Goal: Communication & Community: Participate in discussion

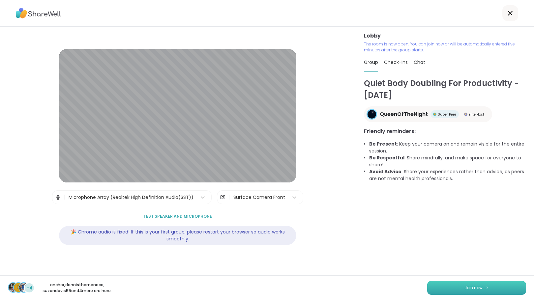
click at [466, 289] on span "Join now" at bounding box center [473, 288] width 18 height 6
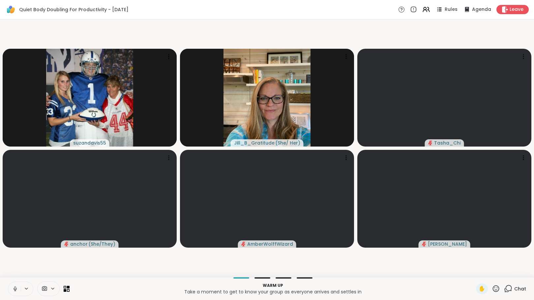
click at [505, 287] on icon at bounding box center [508, 289] width 8 height 8
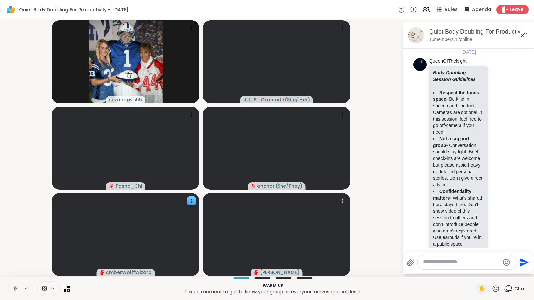
scroll to position [576, 0]
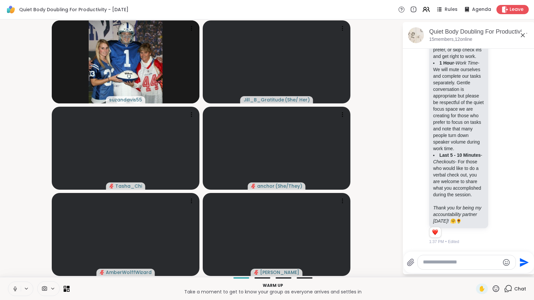
click at [15, 288] on icon at bounding box center [15, 289] width 6 height 6
click at [433, 263] on textarea "Type your message" at bounding box center [461, 262] width 77 height 7
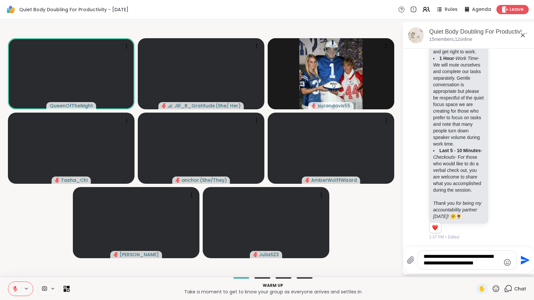
type textarea "**********"
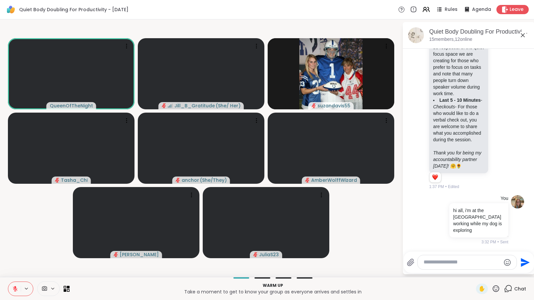
scroll to position [624, 0]
click at [494, 286] on icon at bounding box center [496, 288] width 7 height 7
click at [488, 272] on span "👍" at bounding box center [491, 272] width 7 height 8
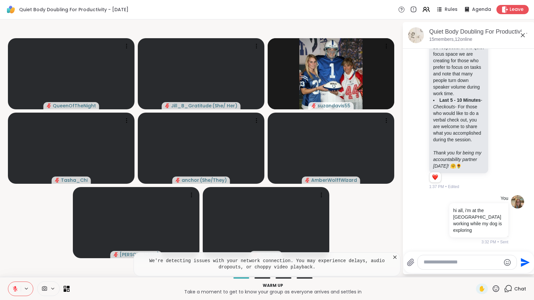
click at [493, 288] on icon at bounding box center [496, 288] width 7 height 7
click at [485, 267] on div "👍" at bounding box center [491, 271] width 12 height 11
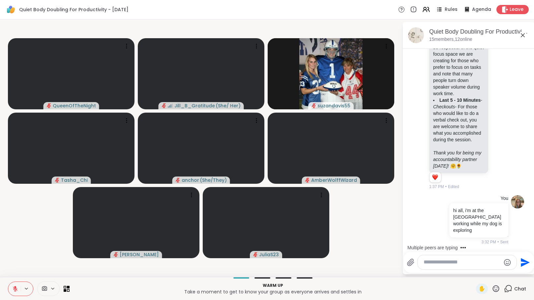
click at [444, 264] on textarea "Type your message" at bounding box center [462, 262] width 77 height 7
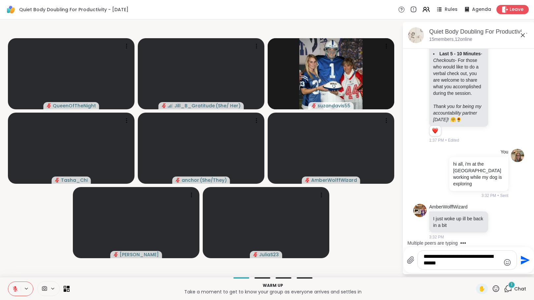
scroll to position [670, 0]
type textarea "**********"
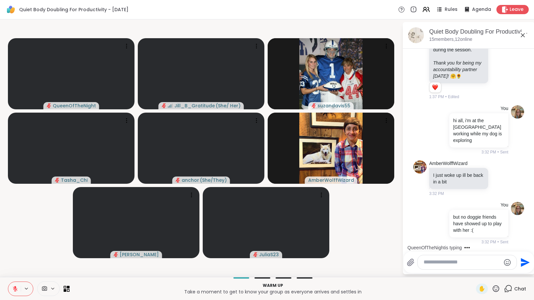
scroll to position [769, 0]
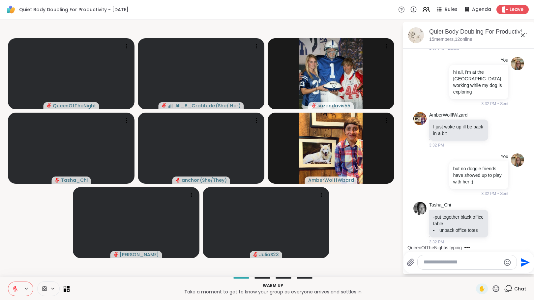
scroll to position [863, 0]
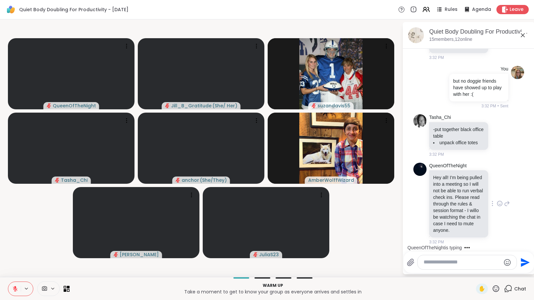
click at [499, 204] on icon at bounding box center [500, 204] width 2 height 1
click at [497, 192] on div "Select Reaction: Heart" at bounding box center [500, 193] width 6 height 6
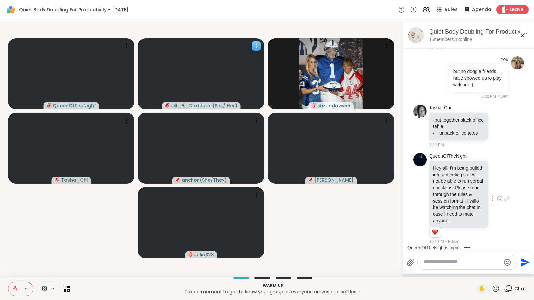
scroll to position [914, 0]
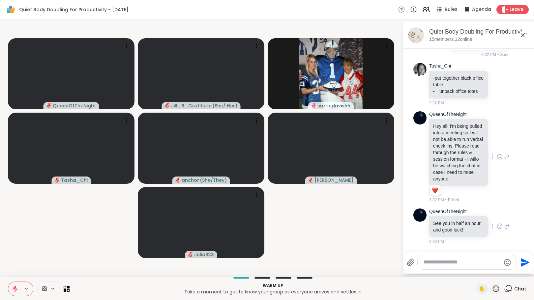
click at [497, 226] on icon at bounding box center [500, 226] width 6 height 7
click at [497, 217] on div "Select Reaction: Heart" at bounding box center [500, 216] width 6 height 6
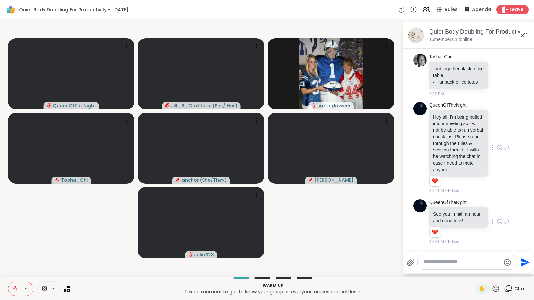
scroll to position [924, 0]
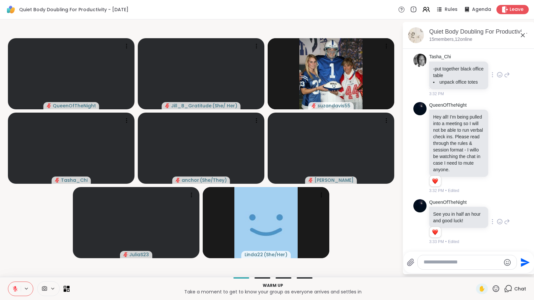
click at [497, 72] on icon at bounding box center [500, 75] width 6 height 7
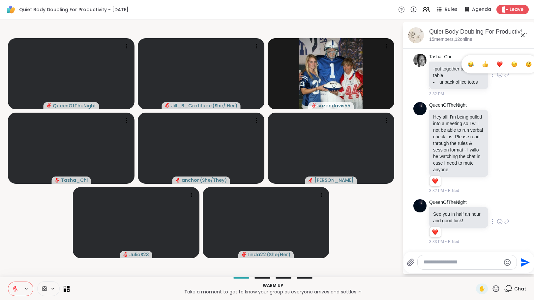
click at [497, 61] on div "Select Reaction: Heart" at bounding box center [500, 64] width 6 height 6
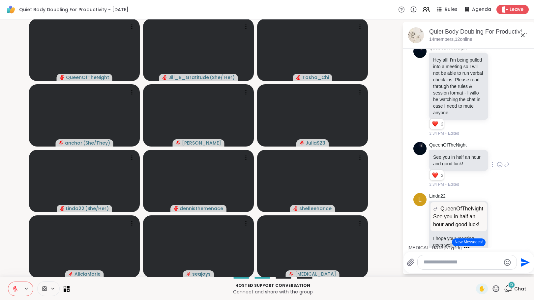
scroll to position [1050, 0]
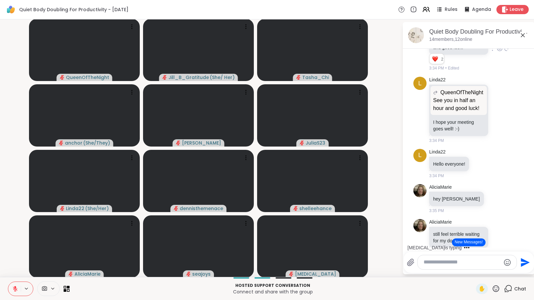
click at [457, 243] on button "New Messages!" at bounding box center [468, 243] width 33 height 8
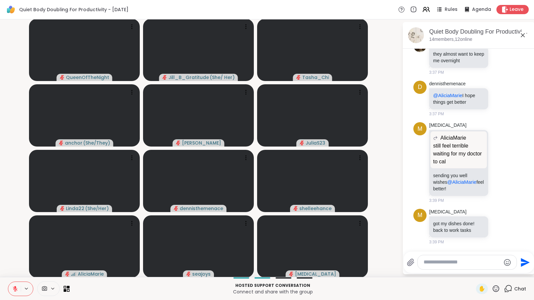
scroll to position [1649, 0]
click at [497, 162] on icon at bounding box center [500, 162] width 6 height 7
click at [497, 151] on div "Select Reaction: Heart" at bounding box center [500, 152] width 6 height 6
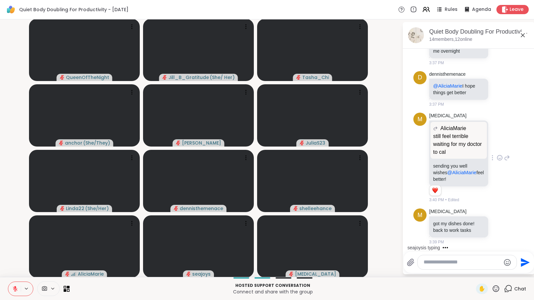
click at [505, 160] on icon at bounding box center [507, 158] width 5 height 5
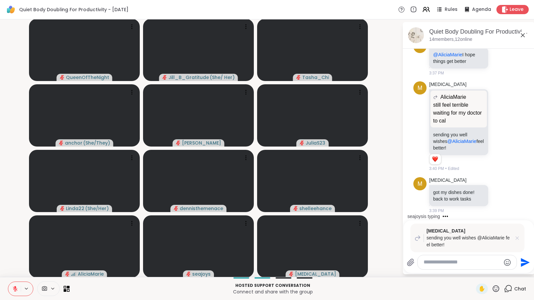
click at [514, 236] on icon at bounding box center [517, 238] width 7 height 7
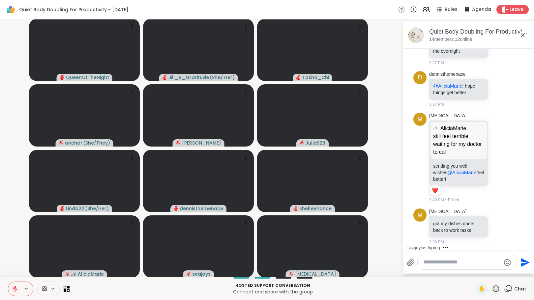
click at [475, 264] on textarea "Type your message" at bounding box center [462, 262] width 77 height 7
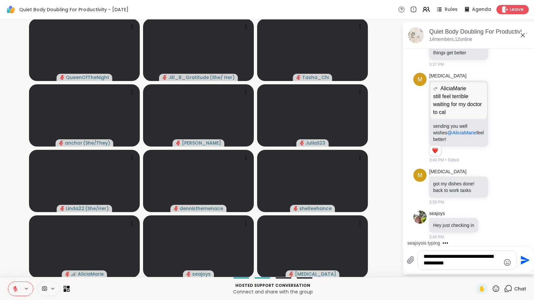
type textarea "**********"
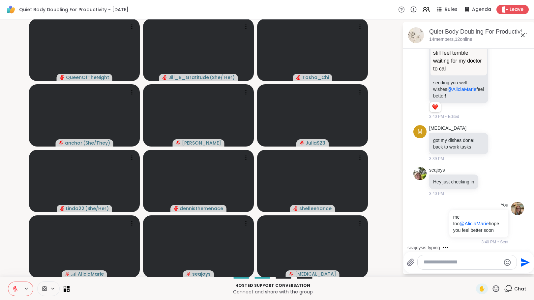
scroll to position [1742, 0]
click at [475, 264] on textarea "Type your message" at bounding box center [462, 262] width 77 height 7
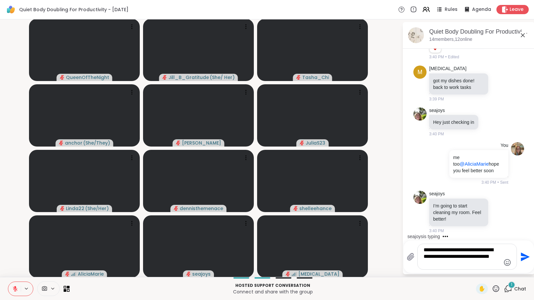
type textarea "**********"
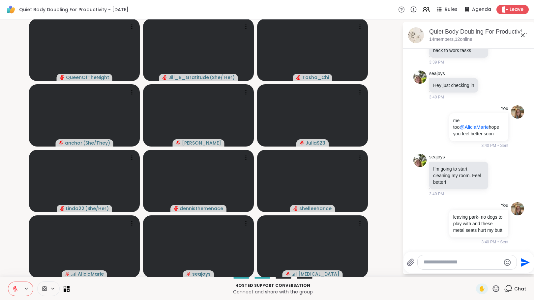
scroll to position [1845, 0]
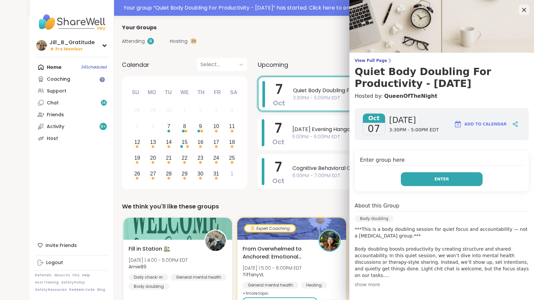
click at [407, 181] on button "Enter" at bounding box center [442, 179] width 82 height 14
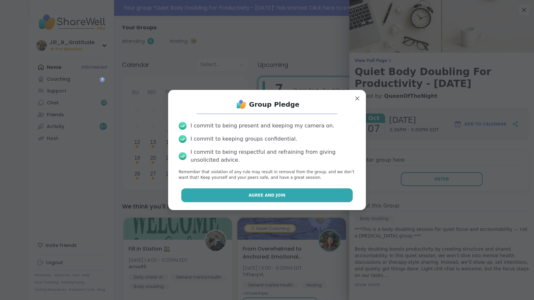
click at [285, 193] on button "Agree and Join" at bounding box center [267, 196] width 172 height 14
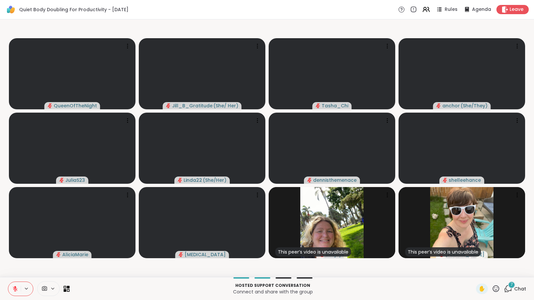
click at [504, 287] on icon at bounding box center [508, 289] width 8 height 8
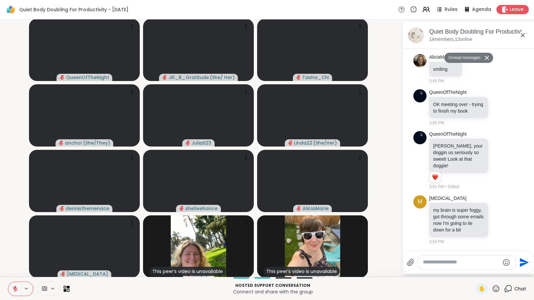
scroll to position [2164, 0]
click at [497, 34] on icon at bounding box center [500, 30] width 6 height 7
click at [497, 23] on div "Select Reaction: Heart" at bounding box center [500, 20] width 6 height 6
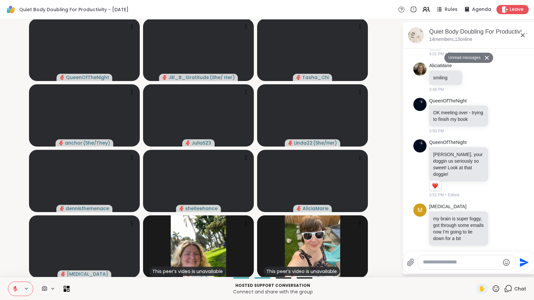
click at [504, 38] on icon at bounding box center [507, 34] width 6 height 8
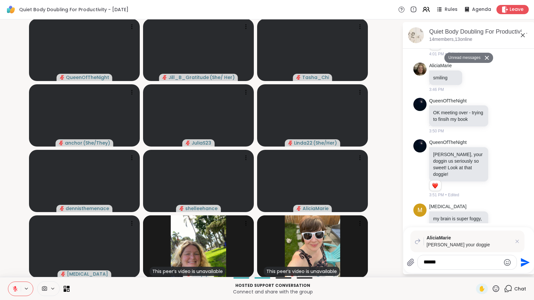
type textarea "*******"
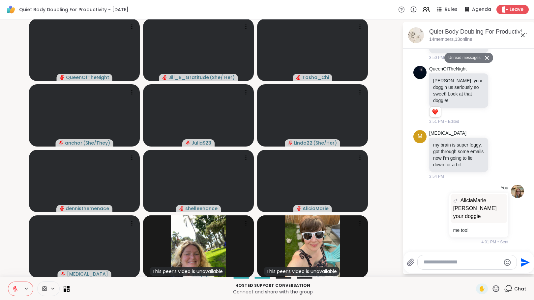
scroll to position [2362, 0]
click at [501, 94] on icon at bounding box center [501, 94] width 0 height 0
click at [497, 81] on div "Select Reaction: Heart" at bounding box center [500, 84] width 6 height 6
click at [505, 93] on icon at bounding box center [507, 95] width 5 height 5
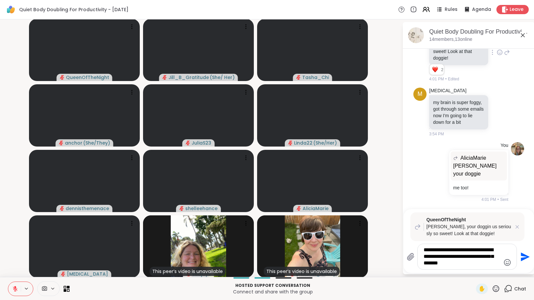
type textarea "**********"
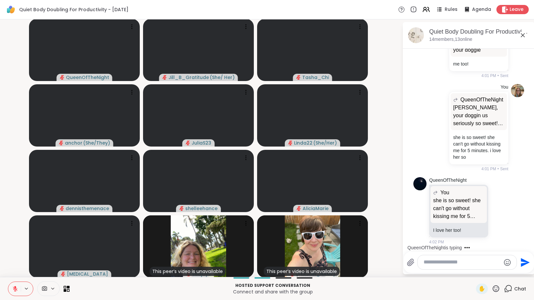
scroll to position [2528, 0]
click at [497, 210] on icon at bounding box center [500, 211] width 6 height 7
click at [497, 203] on div "Select Reaction: Heart" at bounding box center [500, 200] width 6 height 6
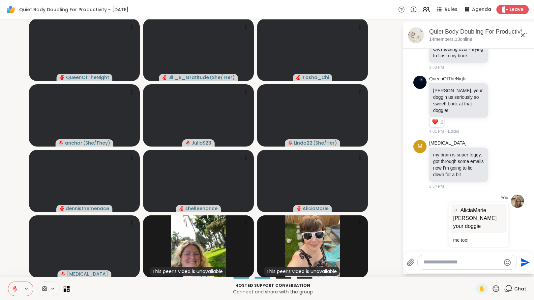
scroll to position [2210, 0]
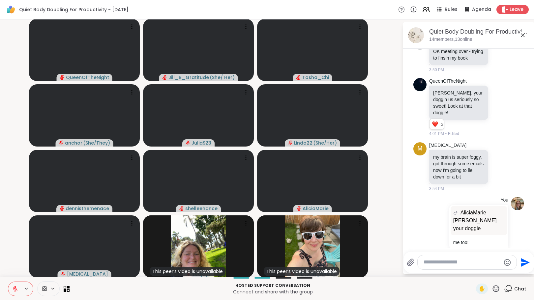
click at [471, 20] on div at bounding box center [474, 16] width 6 height 8
click at [471, 8] on div "Select Reaction: Heart" at bounding box center [474, 5] width 6 height 6
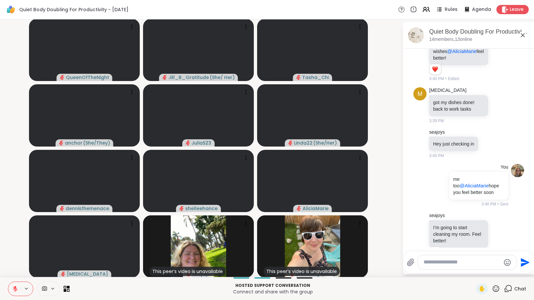
scroll to position [1630, 0]
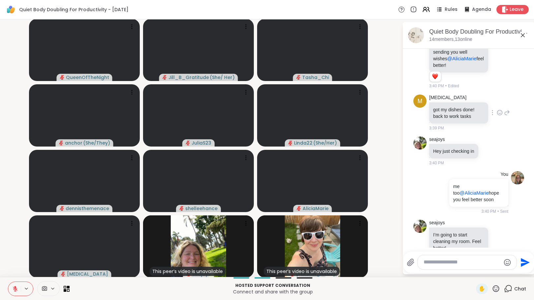
click at [497, 115] on icon at bounding box center [499, 112] width 5 height 5
click at [497, 105] on div "Select Reaction: Heart" at bounding box center [500, 102] width 6 height 6
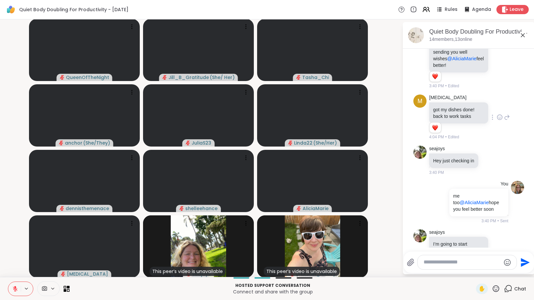
click at [478, 262] on textarea "Type your message" at bounding box center [462, 262] width 77 height 7
type textarea "**********"
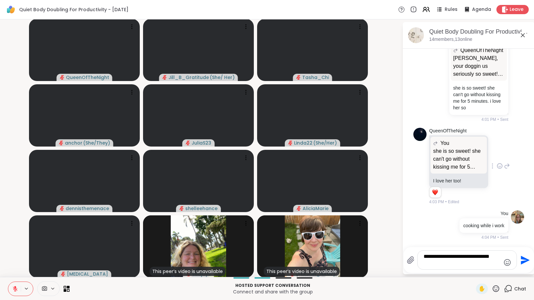
scroll to position [2597, 0]
type textarea "**********"
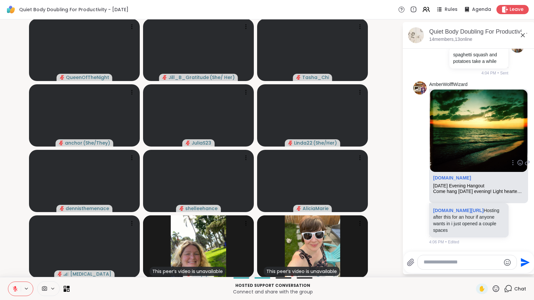
scroll to position [2819, 0]
click at [453, 208] on link "sharewellnow.com/session/9393e46e-df68-40db-86f1-c1caef9ffa9a" at bounding box center [458, 210] width 50 height 5
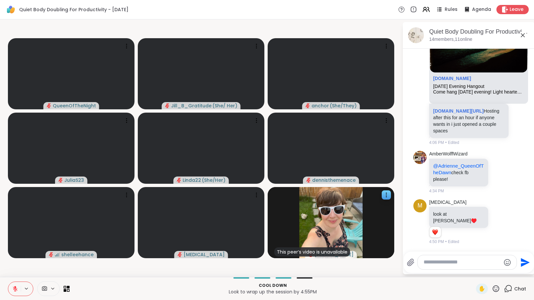
scroll to position [2912, 0]
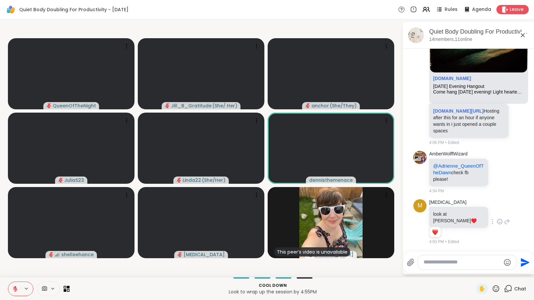
click at [505, 224] on icon at bounding box center [507, 222] width 5 height 5
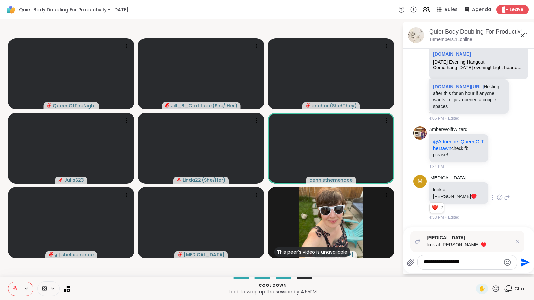
scroll to position [2936, 0]
type textarea "**********"
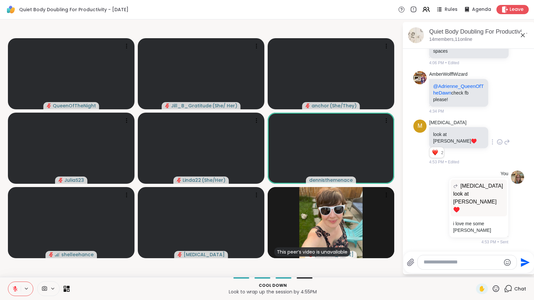
scroll to position [2969, 0]
click at [16, 289] on icon at bounding box center [15, 289] width 6 height 6
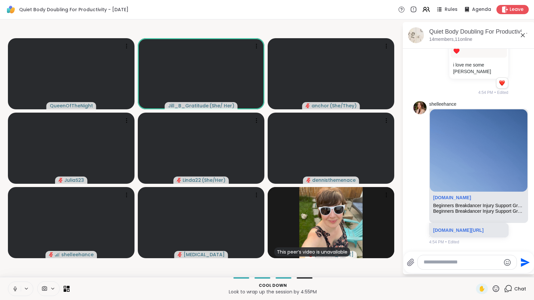
scroll to position [3141, 0]
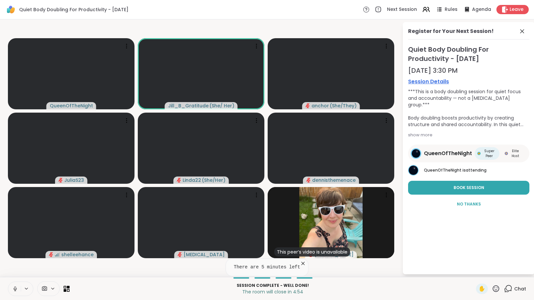
drag, startPoint x: 525, startPoint y: 29, endPoint x: 524, endPoint y: 34, distance: 4.7
click at [525, 29] on icon at bounding box center [522, 31] width 8 height 8
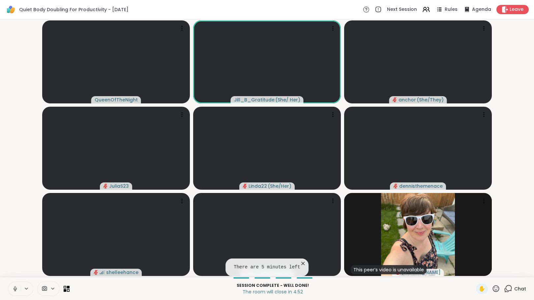
click at [504, 288] on icon at bounding box center [508, 289] width 8 height 8
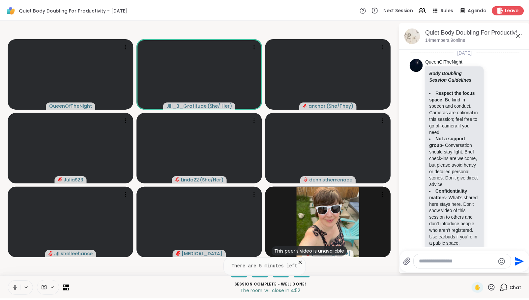
scroll to position [3135, 0]
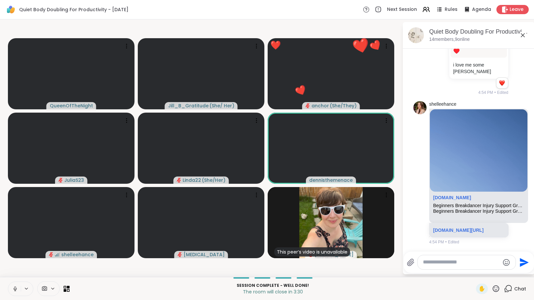
click at [15, 288] on icon at bounding box center [15, 289] width 6 height 6
click at [12, 288] on icon at bounding box center [15, 289] width 6 height 6
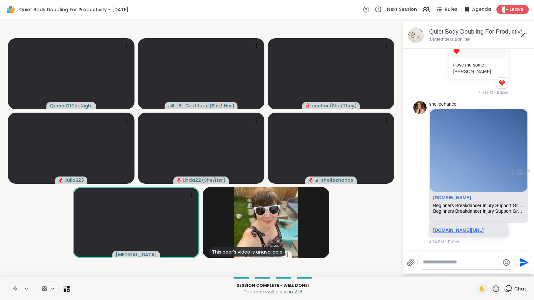
click at [468, 228] on link "sharewellnow.com/session/8ea995cf-c949-4612-8bbd-314acee3510f" at bounding box center [458, 230] width 50 height 5
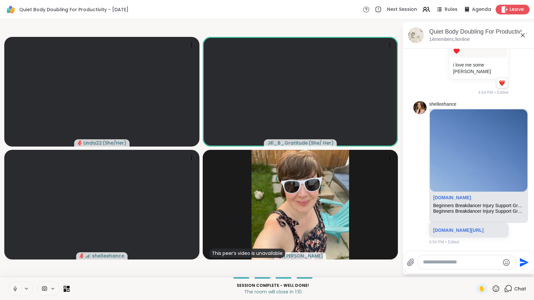
click at [510, 7] on span "Leave" at bounding box center [517, 9] width 15 height 7
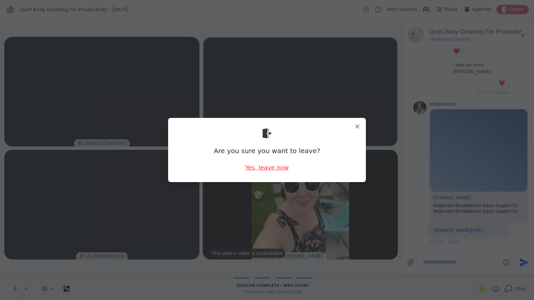
click at [268, 170] on div "Yes, leave now" at bounding box center [267, 168] width 44 height 8
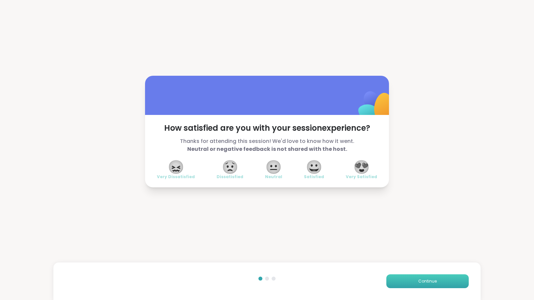
click at [401, 282] on button "Continue" at bounding box center [427, 282] width 82 height 14
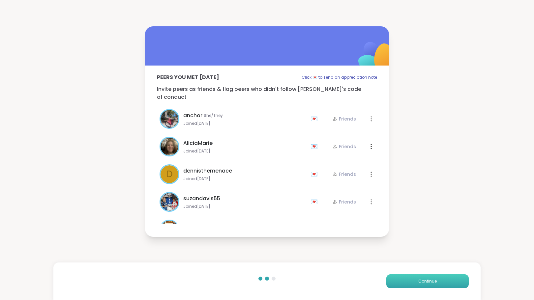
click at [404, 278] on button "Continue" at bounding box center [427, 282] width 82 height 14
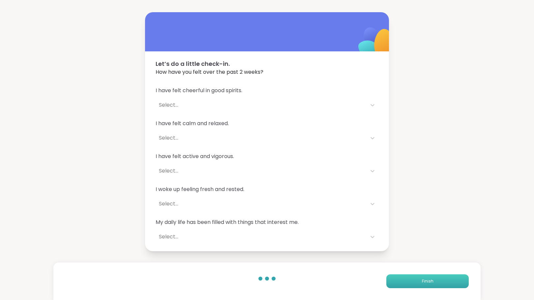
click at [404, 281] on button "Finish" at bounding box center [427, 282] width 82 height 14
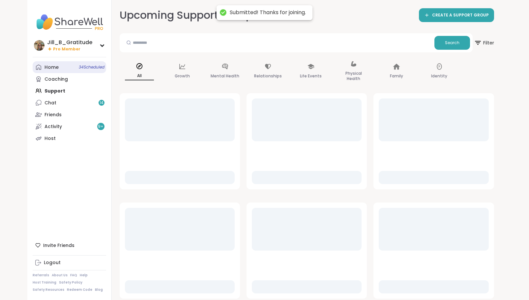
click at [77, 61] on div "Jill_B_Gratitude Pro Member Profile Membership Settings Help Home 34 Scheduled …" at bounding box center [69, 150] width 84 height 300
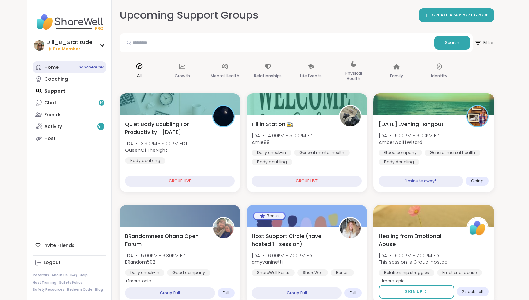
click at [77, 68] on link "Home 34 Scheduled" at bounding box center [70, 67] width 74 height 12
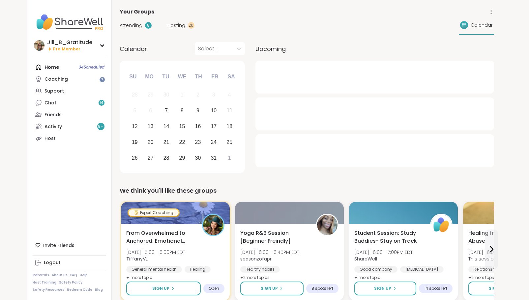
click at [136, 24] on span "Attending" at bounding box center [131, 25] width 23 height 7
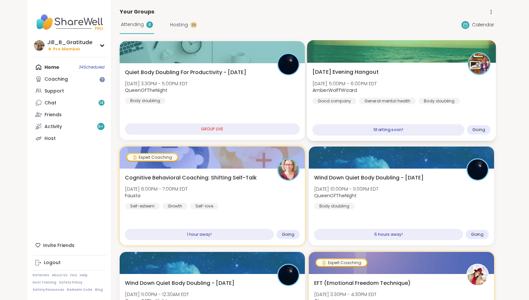
click at [403, 100] on div "General mental health" at bounding box center [387, 101] width 57 height 7
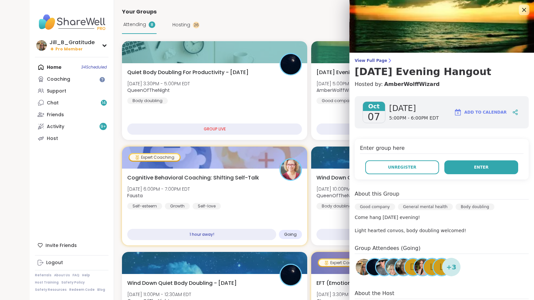
click at [474, 165] on span "Enter" at bounding box center [481, 168] width 15 height 6
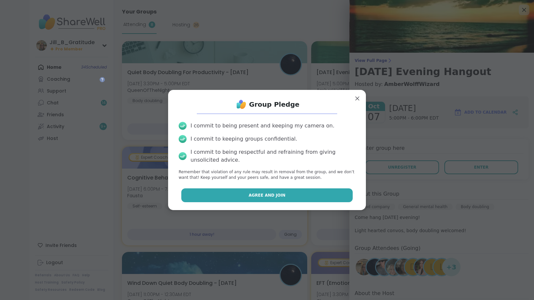
click at [278, 198] on button "Agree and Join" at bounding box center [267, 196] width 172 height 14
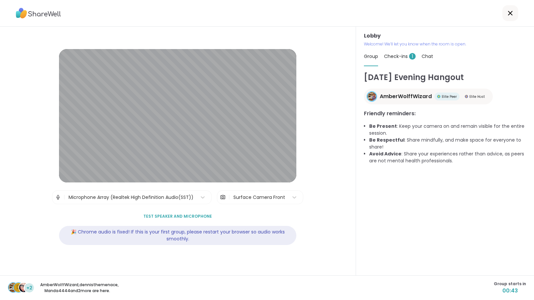
click at [394, 55] on span "Check-ins 1" at bounding box center [400, 56] width 32 height 7
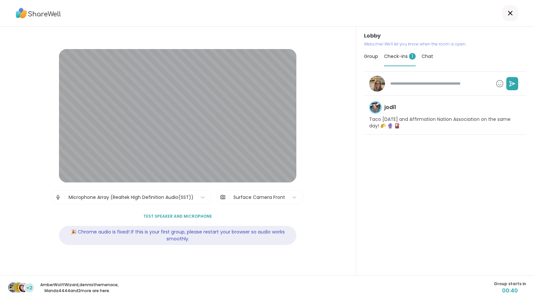
type textarea "*"
click at [426, 56] on span "Chat" at bounding box center [428, 56] width 12 height 7
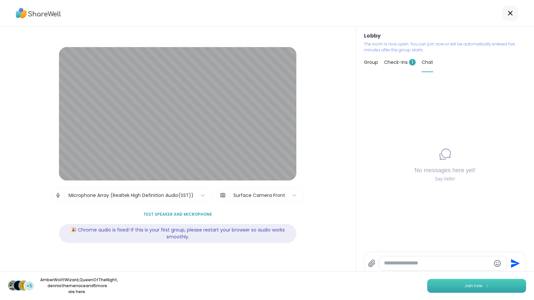
click at [459, 286] on button "Join now" at bounding box center [476, 286] width 99 height 14
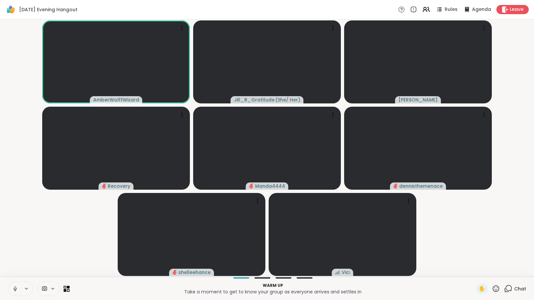
click at [505, 289] on icon at bounding box center [508, 289] width 8 height 8
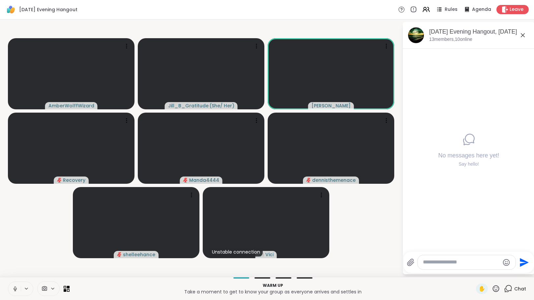
click at [453, 265] on textarea "Type your message" at bounding box center [461, 262] width 77 height 7
paste textarea "**********"
type textarea "**********"
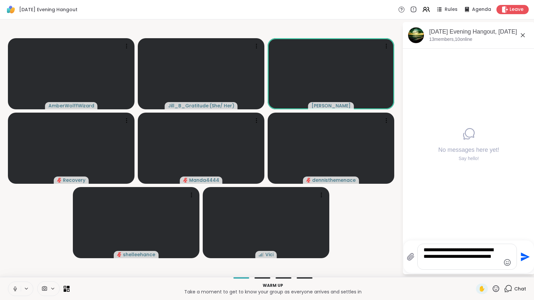
drag, startPoint x: 462, startPoint y: 265, endPoint x: 404, endPoint y: 240, distance: 63.5
click at [401, 244] on div "**********" at bounding box center [267, 148] width 534 height 258
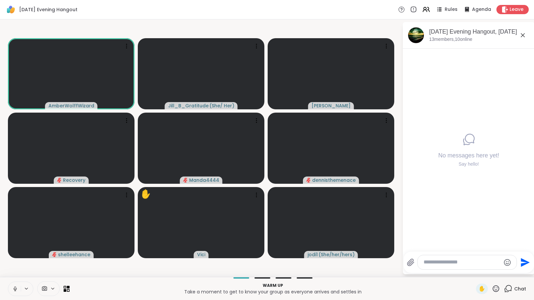
click at [14, 290] on icon at bounding box center [15, 289] width 6 height 6
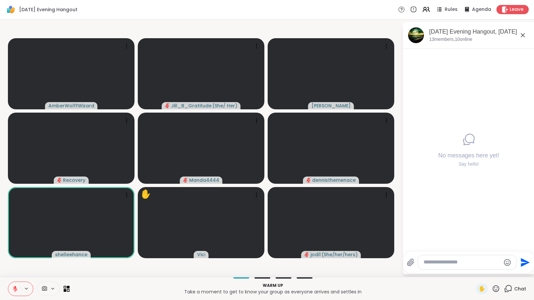
click at [12, 289] on button at bounding box center [14, 289] width 13 height 14
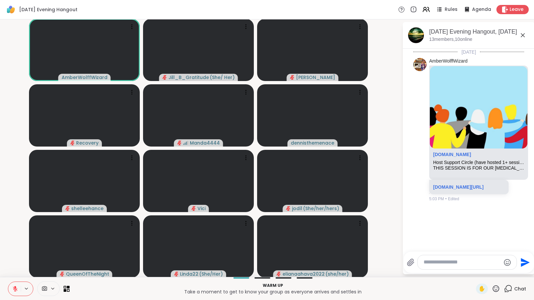
click at [13, 290] on icon at bounding box center [15, 289] width 6 height 6
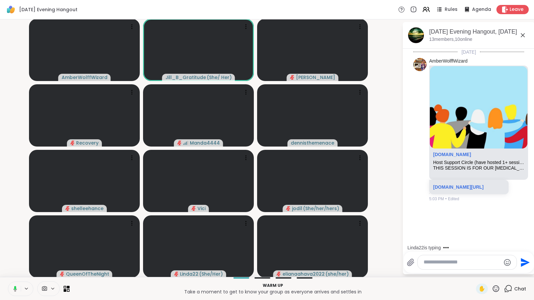
scroll to position [5, 0]
click at [429, 263] on textarea "Type your message" at bounding box center [462, 262] width 77 height 7
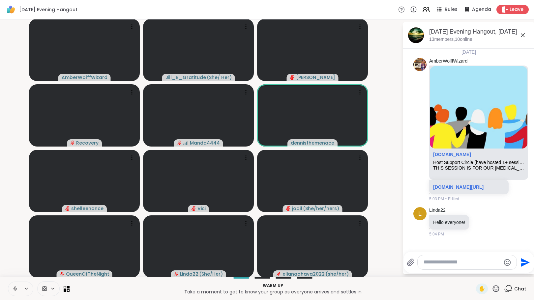
paste textarea "**********"
type textarea "**********"
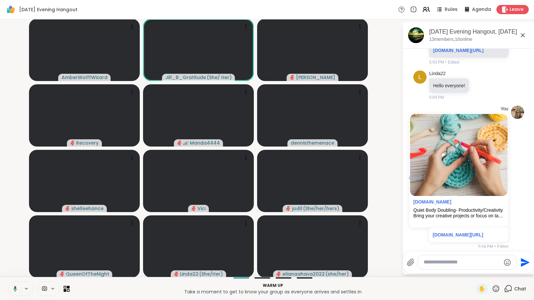
scroll to position [137, 0]
click at [16, 288] on icon at bounding box center [15, 289] width 6 height 6
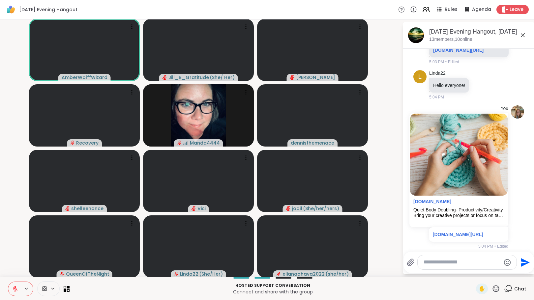
drag, startPoint x: 453, startPoint y: 264, endPoint x: 460, endPoint y: 260, distance: 8.3
click at [453, 264] on textarea "Type your message" at bounding box center [462, 262] width 77 height 7
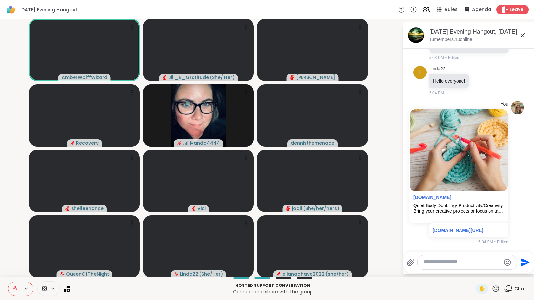
click at [448, 264] on textarea "Type your message" at bounding box center [462, 262] width 77 height 7
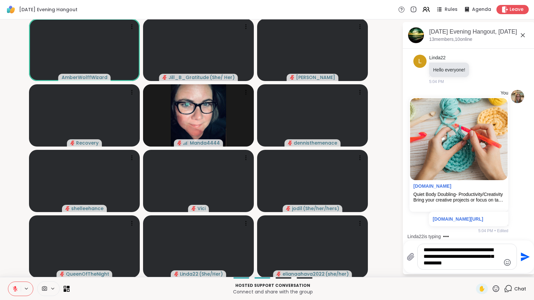
type textarea "**********"
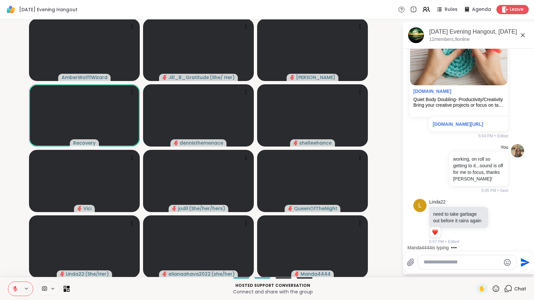
scroll to position [355, 0]
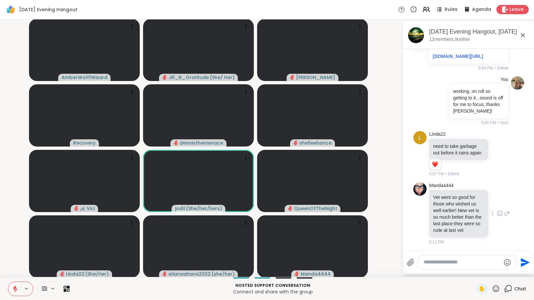
click at [497, 211] on icon at bounding box center [499, 213] width 5 height 5
click at [497, 200] on div "Select Reaction: Heart" at bounding box center [500, 203] width 6 height 6
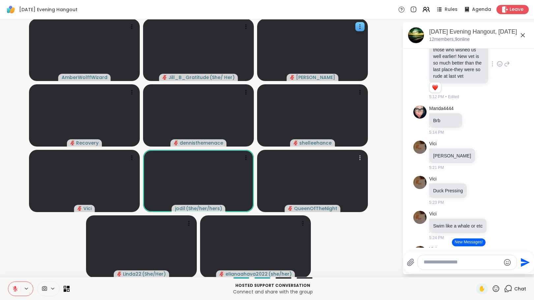
scroll to position [579, 0]
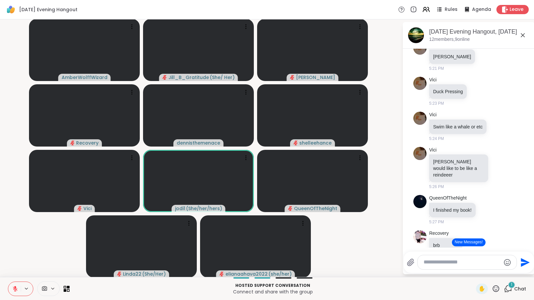
click at [457, 240] on button "New Messages!" at bounding box center [468, 243] width 33 height 8
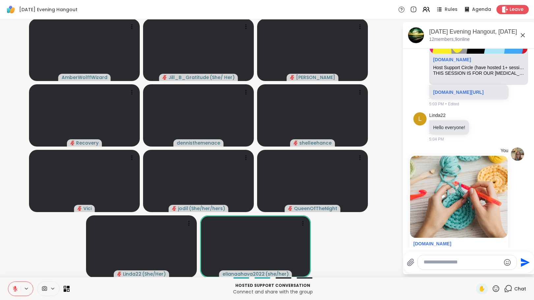
scroll to position [78, 0]
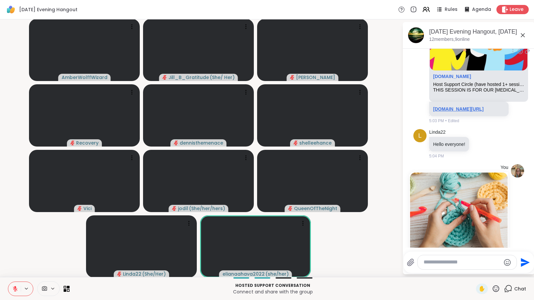
click at [448, 112] on link "[DOMAIN_NAME][URL]" at bounding box center [458, 108] width 50 height 5
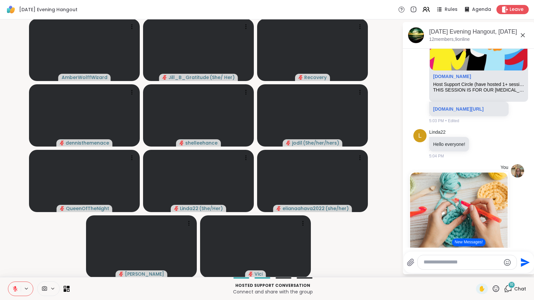
click at [458, 243] on button "New Messages!" at bounding box center [468, 243] width 33 height 8
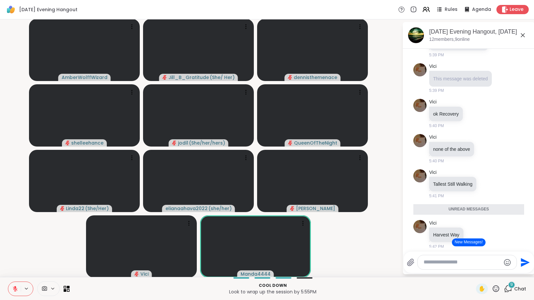
scroll to position [1617, 0]
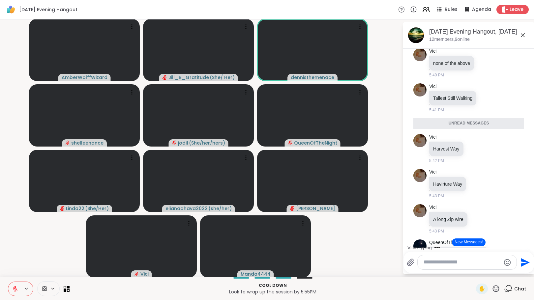
click at [432, 265] on textarea "Type your message" at bounding box center [462, 262] width 77 height 7
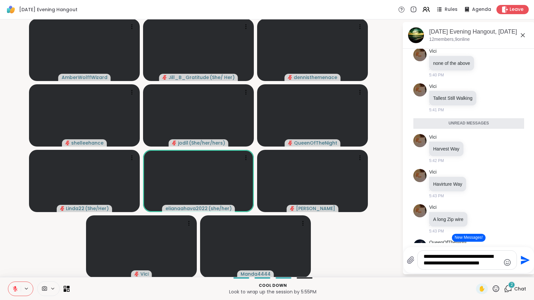
type textarea "**********"
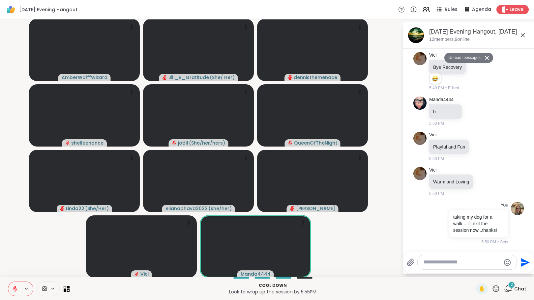
scroll to position [2015, 0]
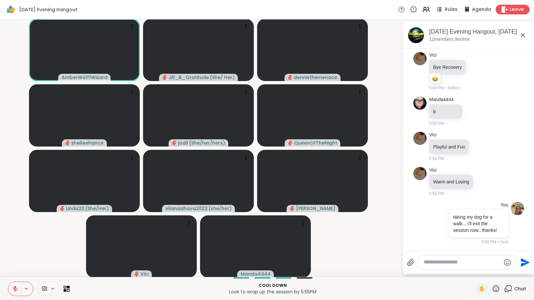
click at [511, 12] on span "Leave" at bounding box center [517, 9] width 15 height 7
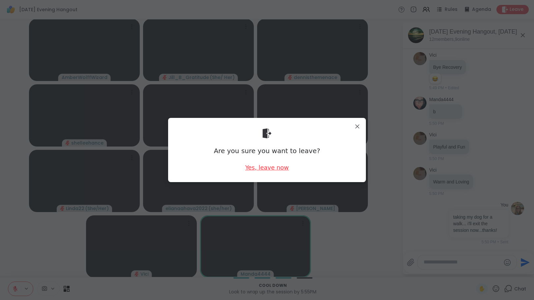
click at [264, 169] on div "Yes, leave now" at bounding box center [267, 168] width 44 height 8
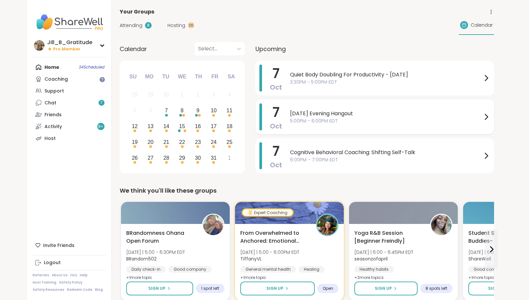
click at [331, 119] on span "5:00PM - 6:00PM EDT" at bounding box center [386, 121] width 192 height 7
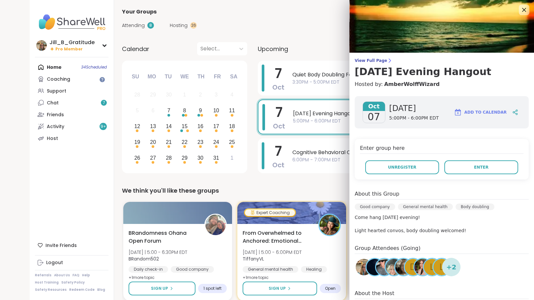
click at [491, 111] on span "Add to Calendar" at bounding box center [485, 112] width 42 height 6
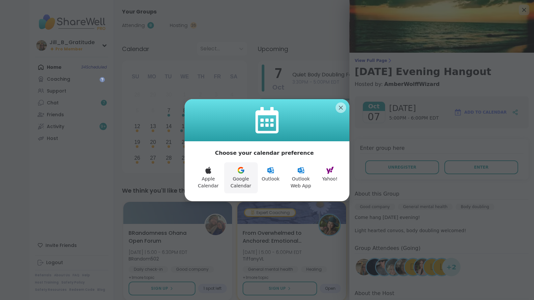
click at [239, 176] on button "Google Calendar" at bounding box center [241, 178] width 34 height 31
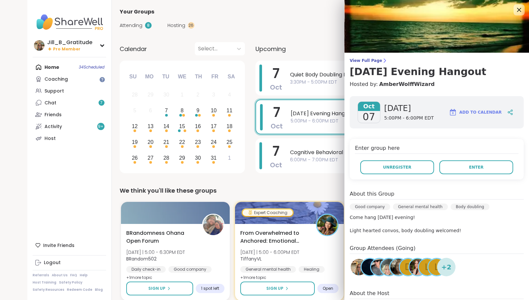
click at [515, 5] on div at bounding box center [519, 9] width 11 height 11
click at [515, 9] on icon at bounding box center [519, 10] width 8 height 8
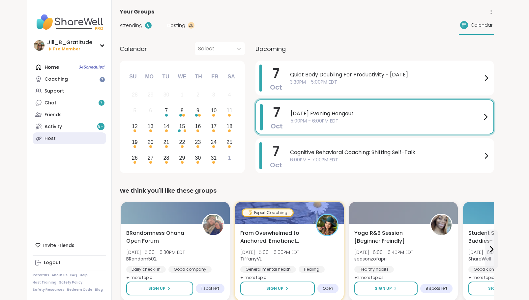
click at [52, 139] on div "Host" at bounding box center [50, 138] width 11 height 7
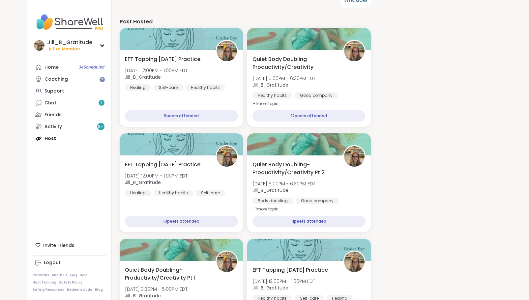
scroll to position [494, 0]
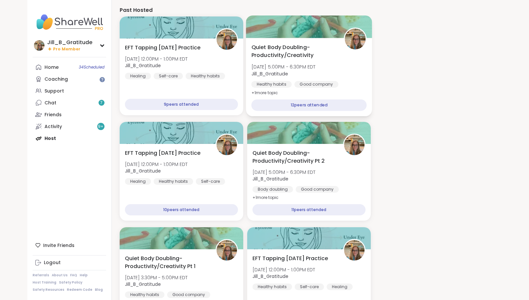
click at [309, 69] on span "Mon, Oct 06 | 5:00PM - 6:30PM EDT" at bounding box center [283, 67] width 64 height 7
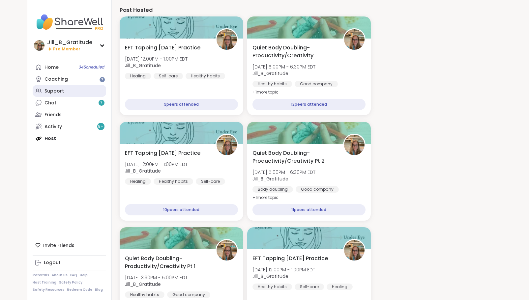
click at [76, 95] on link "Support" at bounding box center [70, 91] width 74 height 12
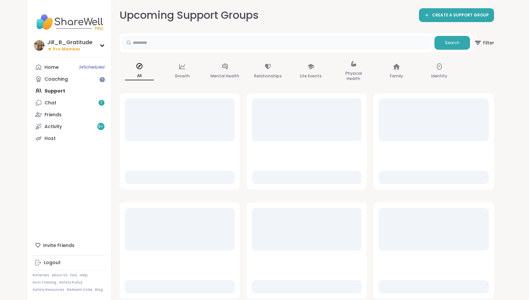
click at [198, 47] on input "text" at bounding box center [277, 42] width 310 height 13
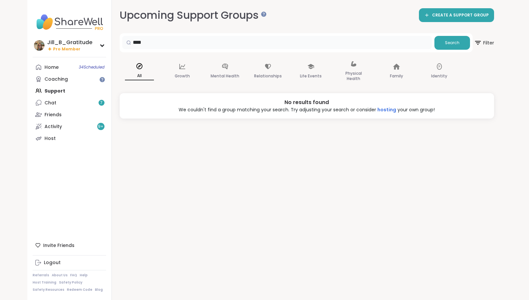
type input "****"
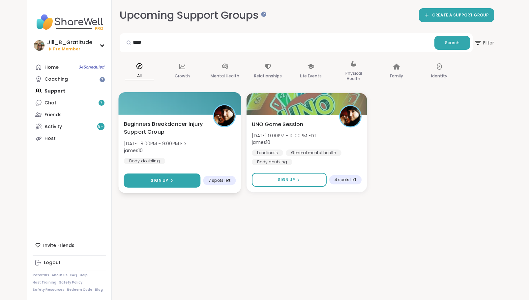
click at [173, 182] on button "Sign Up" at bounding box center [162, 181] width 77 height 14
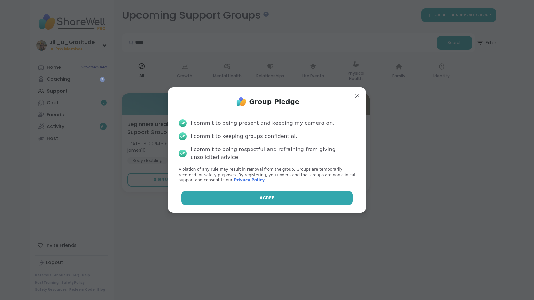
click at [237, 199] on button "Agree" at bounding box center [267, 198] width 172 height 14
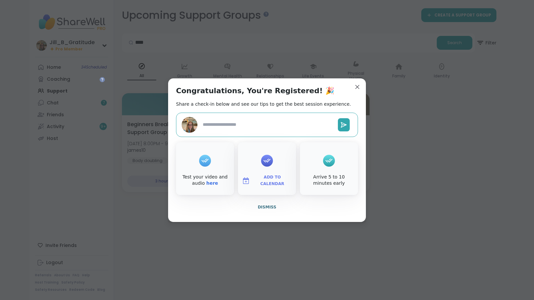
click at [262, 181] on span "Add to Calendar" at bounding box center [273, 180] width 40 height 13
click at [273, 122] on button "Google Calendar" at bounding box center [267, 121] width 50 height 15
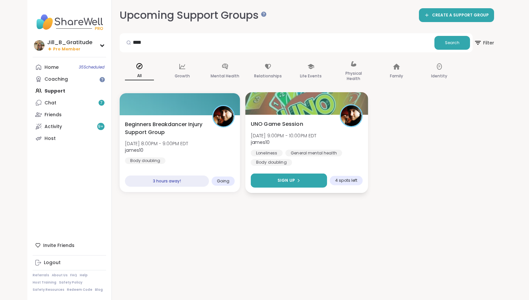
click at [289, 180] on span "Sign Up" at bounding box center [286, 181] width 17 height 6
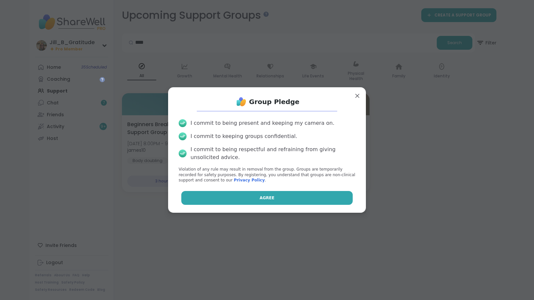
click at [264, 198] on span "Agree" at bounding box center [267, 198] width 15 height 6
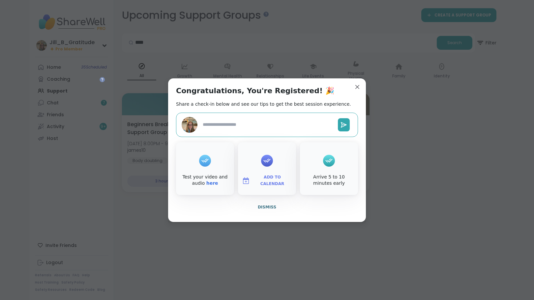
type textarea "*"
click at [259, 180] on span "Add to Calendar" at bounding box center [273, 180] width 40 height 13
click at [268, 123] on button "Google Calendar" at bounding box center [267, 121] width 50 height 15
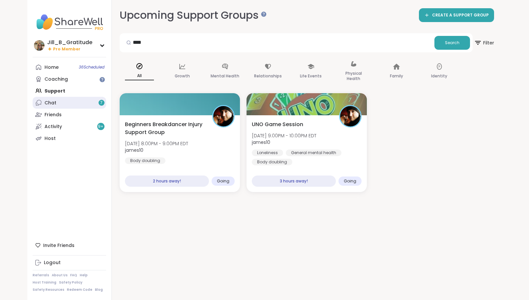
click at [75, 101] on link "Chat 7" at bounding box center [70, 103] width 74 height 12
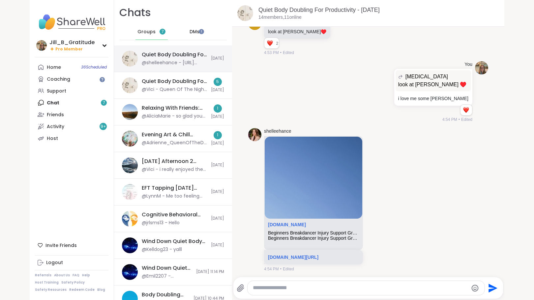
click at [166, 55] on div "Quiet Body Doubling For Productivity - [DATE]" at bounding box center [174, 54] width 65 height 7
click at [276, 290] on textarea "Type your message" at bounding box center [360, 288] width 215 height 7
paste textarea "**********"
type textarea "**********"
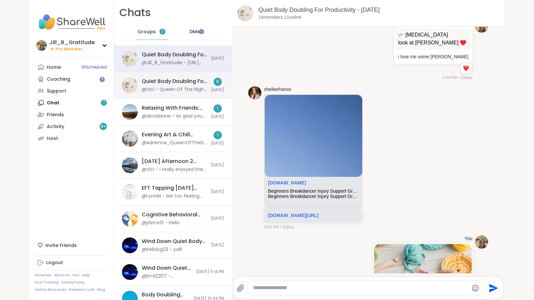
click at [150, 85] on div "Quiet Body Doubling For Productivity - [DATE]" at bounding box center [174, 81] width 65 height 7
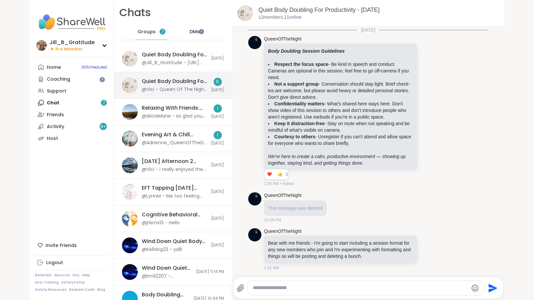
scroll to position [1833, 0]
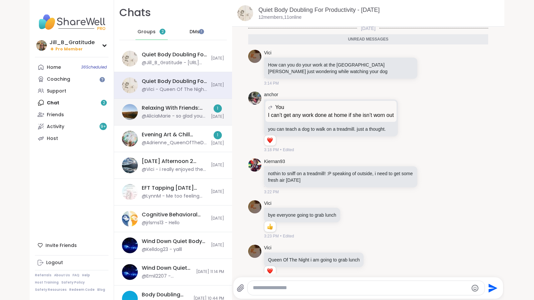
click at [159, 111] on div "Relaxing With Friends: Affirmation Nation Pt 2!, [DATE]" at bounding box center [174, 108] width 65 height 7
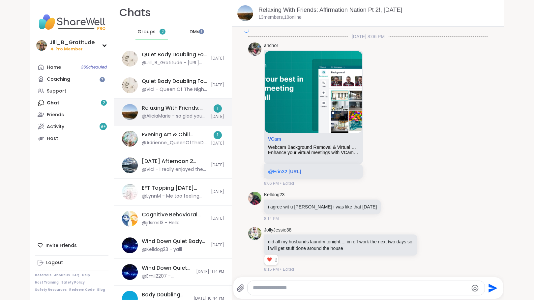
scroll to position [1353, 0]
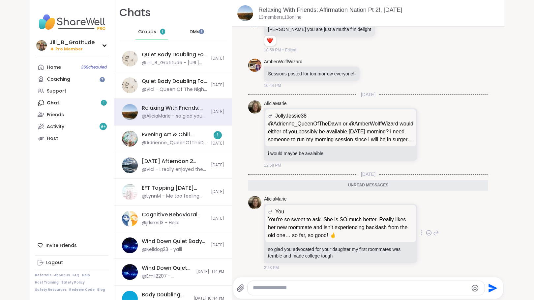
click at [426, 233] on icon at bounding box center [429, 233] width 6 height 7
click at [370, 225] on button "Select Reaction: Heart" at bounding box center [376, 222] width 13 height 13
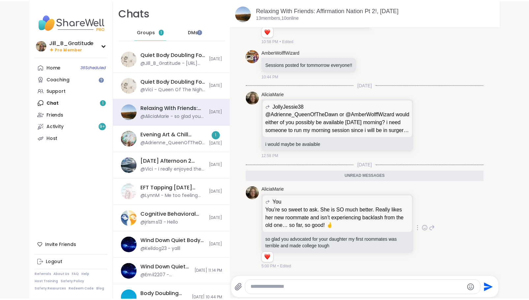
scroll to position [1362, 0]
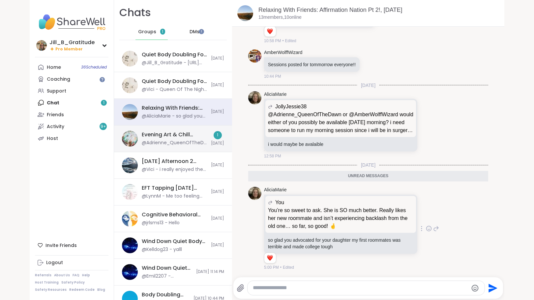
click at [151, 135] on div "Evening Art & Chill Creative Body Doubling , [DATE]" at bounding box center [174, 134] width 65 height 7
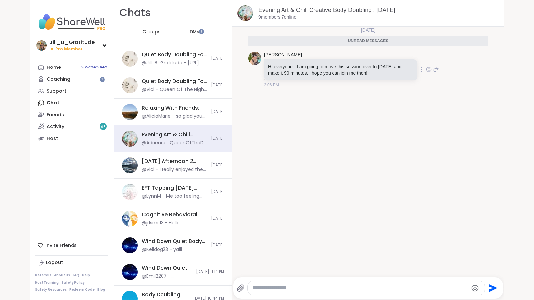
click at [426, 69] on icon at bounding box center [429, 69] width 6 height 7
click at [370, 58] on button "Select Reaction: Heart" at bounding box center [376, 58] width 13 height 13
click at [54, 138] on div "Host" at bounding box center [52, 138] width 11 height 7
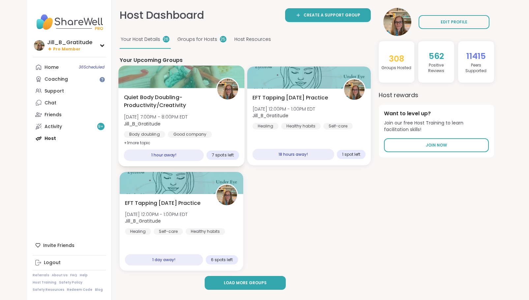
click at [179, 114] on span "Tue, Oct 07 | 7:00PM - 8:00PM EDT" at bounding box center [156, 117] width 64 height 7
click at [199, 113] on div "Quiet Body Doubling- Productivity/Creativity Tue, Oct 07 | 7:00PM - 8:00PM EDT …" at bounding box center [181, 121] width 115 height 54
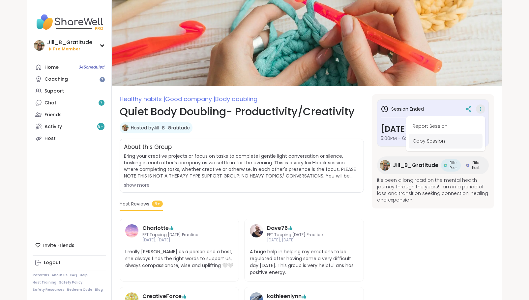
click at [440, 142] on button "Copy Session" at bounding box center [446, 141] width 74 height 15
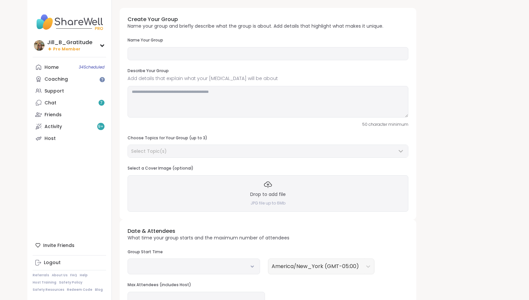
type input "**********"
type textarea "**********"
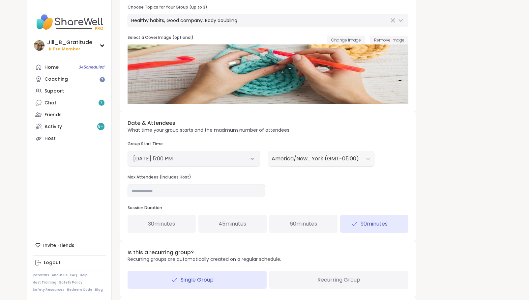
scroll to position [132, 0]
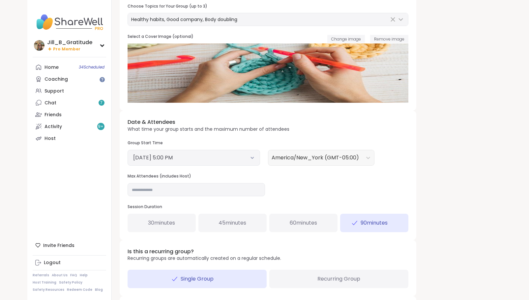
click at [249, 161] on button "October 6, 2025 5:00 PM" at bounding box center [193, 158] width 121 height 8
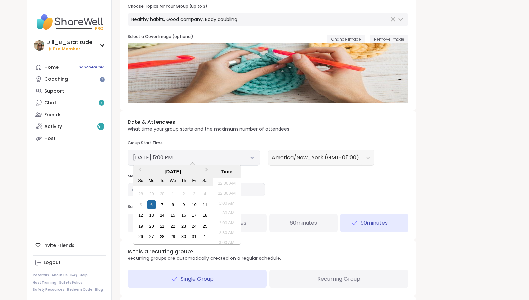
scroll to position [308, 0]
click at [165, 206] on div "7" at bounding box center [162, 204] width 9 height 9
click at [230, 186] on li "7:00 PM" at bounding box center [227, 185] width 28 height 10
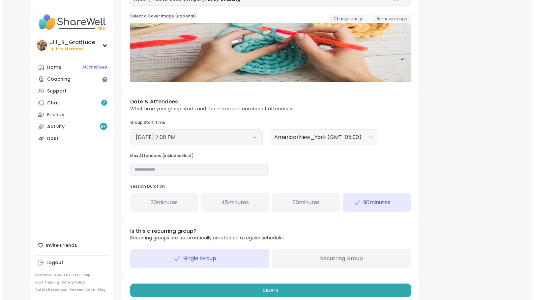
scroll to position [164, 0]
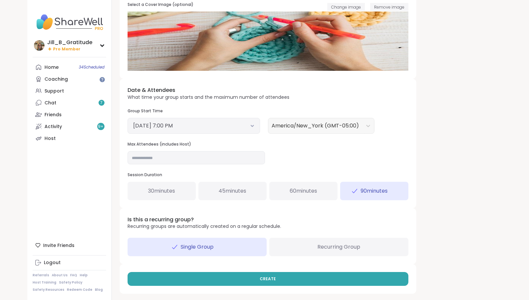
click at [305, 186] on div "60 minutes" at bounding box center [303, 191] width 68 height 18
click at [174, 154] on input "**" at bounding box center [196, 157] width 137 height 13
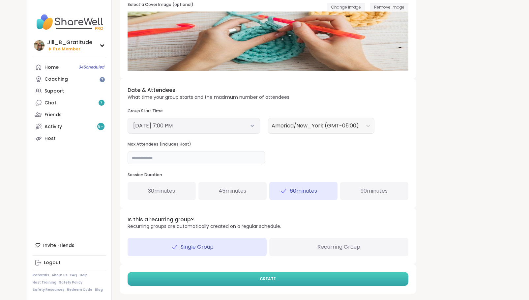
type input "**"
click at [252, 280] on button "CREATE" at bounding box center [268, 279] width 281 height 14
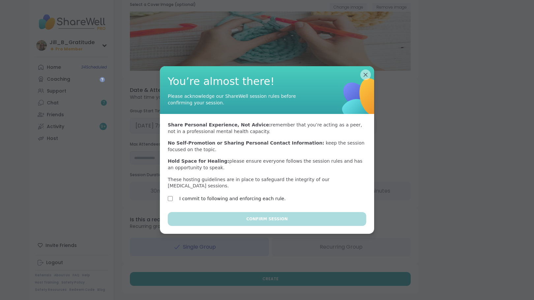
click at [231, 195] on label "I commit to following and enforcing each rule." at bounding box center [232, 199] width 106 height 8
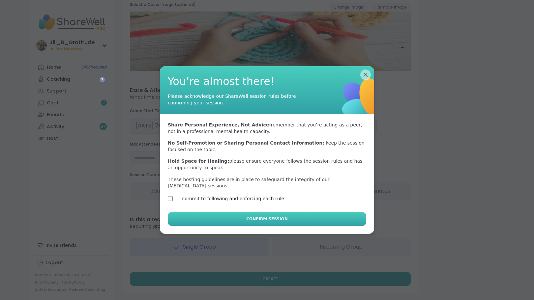
click at [241, 212] on button "Confirm Session" at bounding box center [267, 219] width 198 height 14
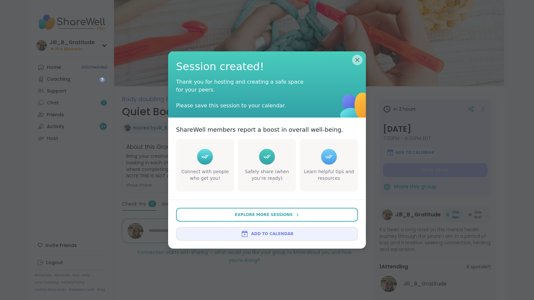
click at [250, 234] on button "Add to Calendar" at bounding box center [267, 234] width 182 height 14
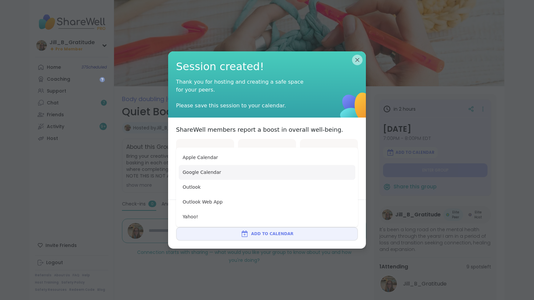
click at [254, 172] on button "Google Calendar" at bounding box center [267, 172] width 177 height 15
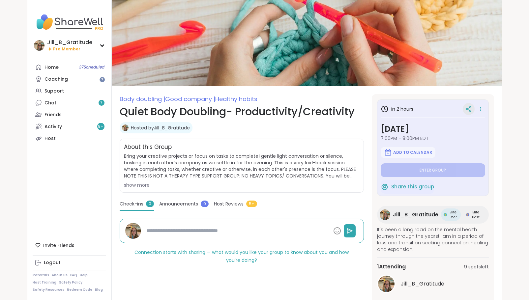
click at [466, 107] on icon at bounding box center [469, 109] width 6 height 6
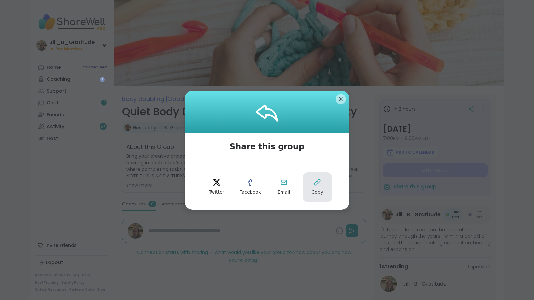
click at [314, 184] on icon at bounding box center [317, 183] width 6 height 6
type textarea "*"
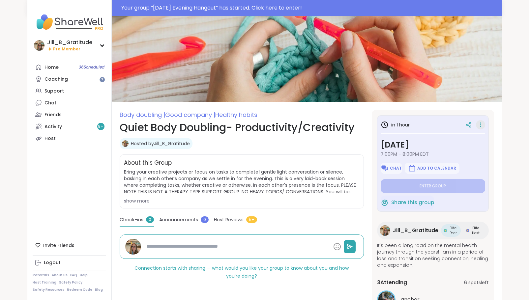
click at [481, 121] on icon at bounding box center [480, 124] width 7 height 9
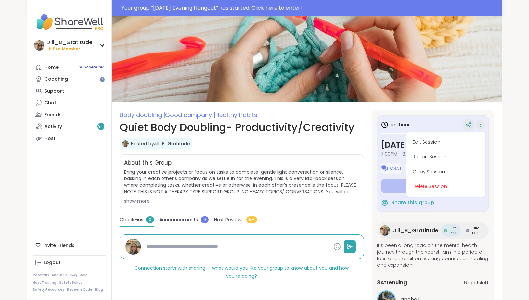
click at [471, 123] on icon at bounding box center [469, 125] width 6 height 6
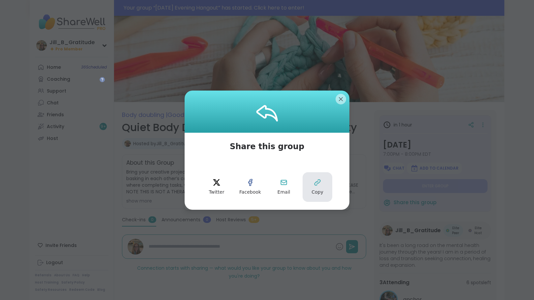
click at [314, 183] on icon at bounding box center [317, 183] width 6 height 6
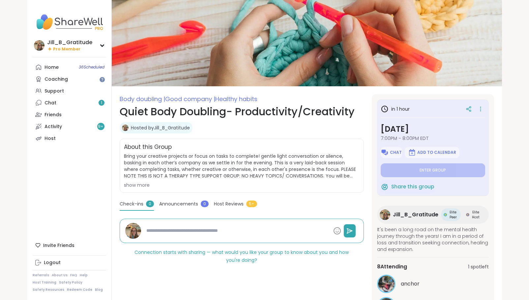
type textarea "*"
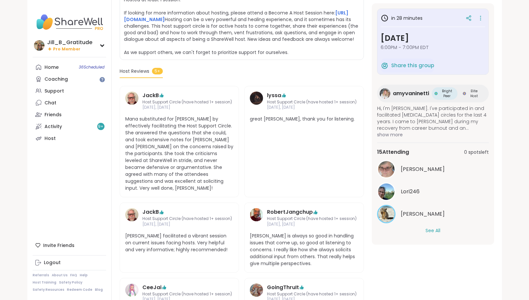
scroll to position [168, 0]
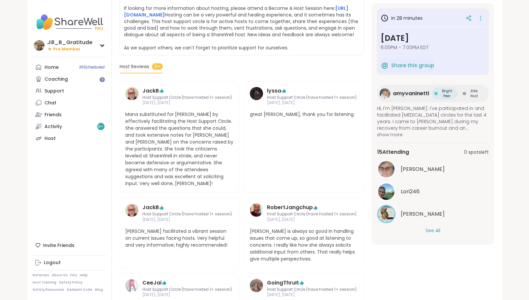
click at [431, 233] on button "See All" at bounding box center [433, 230] width 15 height 7
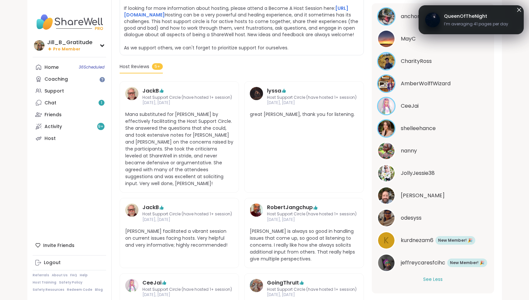
scroll to position [218, 0]
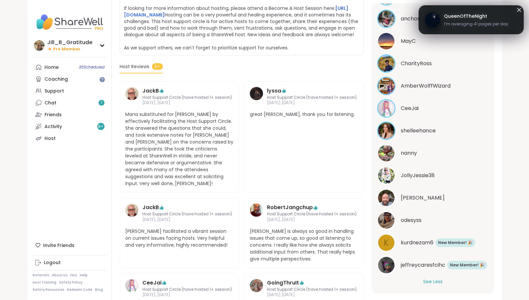
click at [520, 11] on icon at bounding box center [519, 10] width 8 height 8
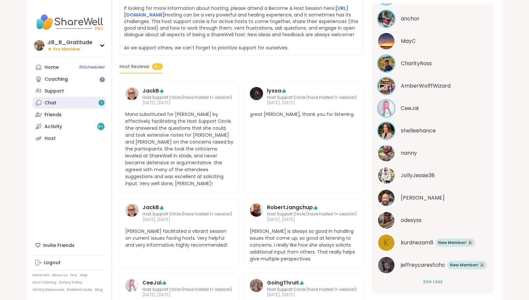
click at [82, 98] on link "Chat 1" at bounding box center [70, 103] width 74 height 12
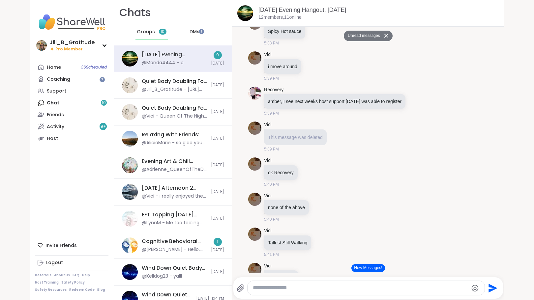
scroll to position [1411, 0]
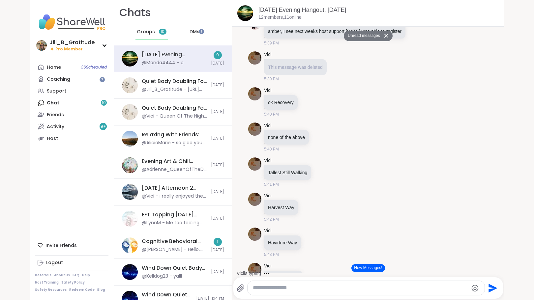
click at [360, 266] on button "New Messages!" at bounding box center [367, 268] width 33 height 8
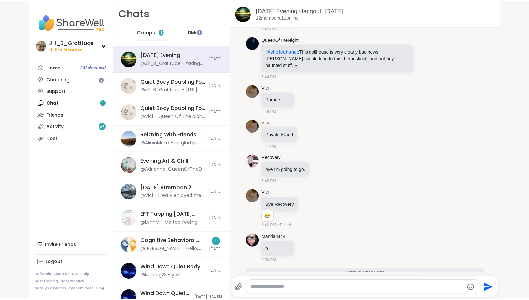
scroll to position [1778, 0]
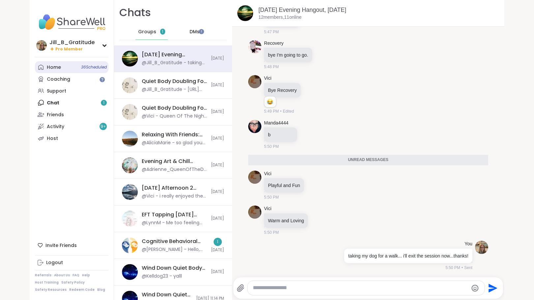
click at [79, 70] on link "Home 36 Scheduled" at bounding box center [72, 67] width 74 height 12
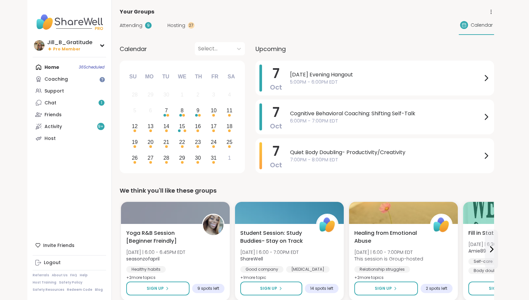
click at [140, 24] on span "Attending" at bounding box center [131, 25] width 23 height 7
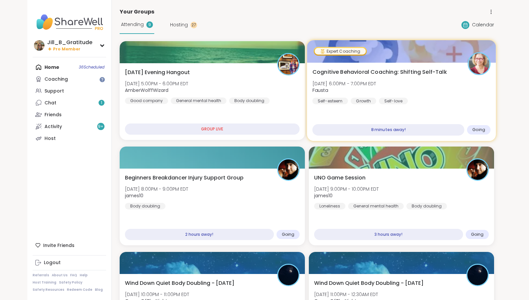
click at [401, 103] on div "Self-love" at bounding box center [393, 101] width 29 height 7
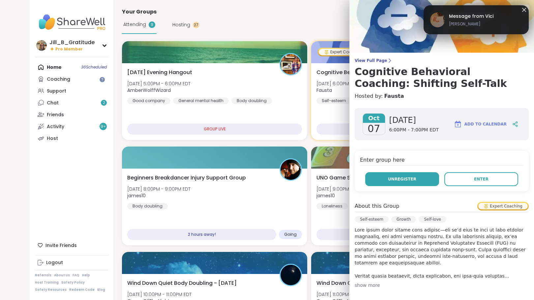
click at [402, 178] on span "Unregister" at bounding box center [402, 179] width 28 height 6
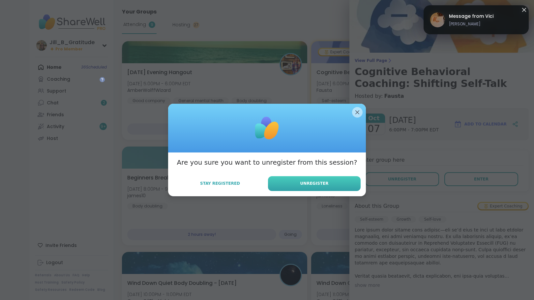
click at [312, 184] on span "Unregister" at bounding box center [314, 184] width 28 height 6
